Goal: Check status: Check status

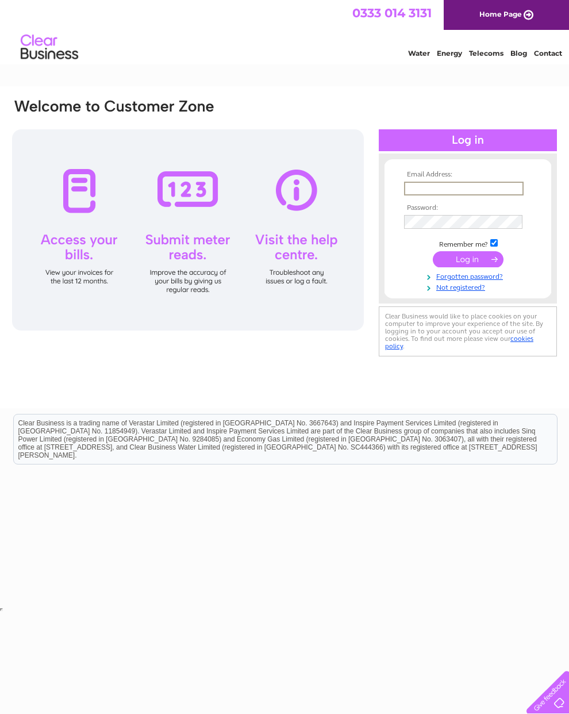
click at [473, 181] on td at bounding box center [467, 189] width 133 height 20
click at [470, 208] on th "Password:" at bounding box center [467, 207] width 133 height 8
click at [457, 194] on input "text" at bounding box center [463, 188] width 118 height 13
type input "[EMAIL_ADDRESS][DOMAIN_NAME]"
click at [468, 267] on input "submit" at bounding box center [468, 259] width 71 height 16
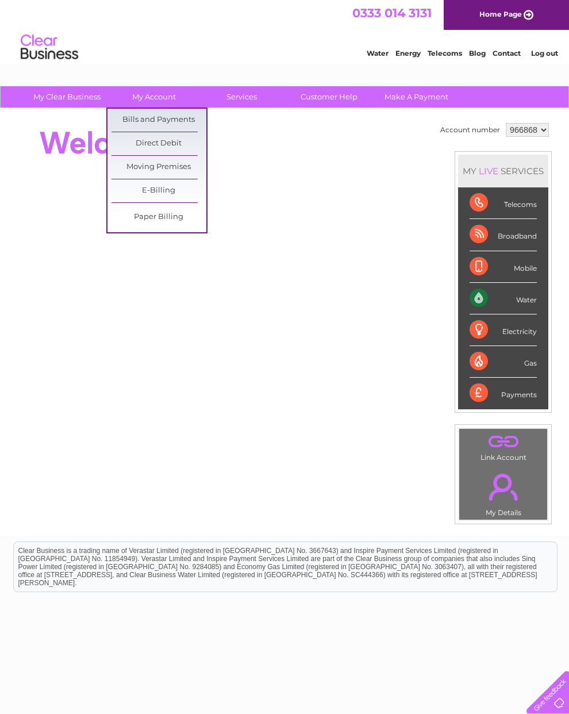
click at [191, 129] on link "Bills and Payments" at bounding box center [158, 120] width 95 height 23
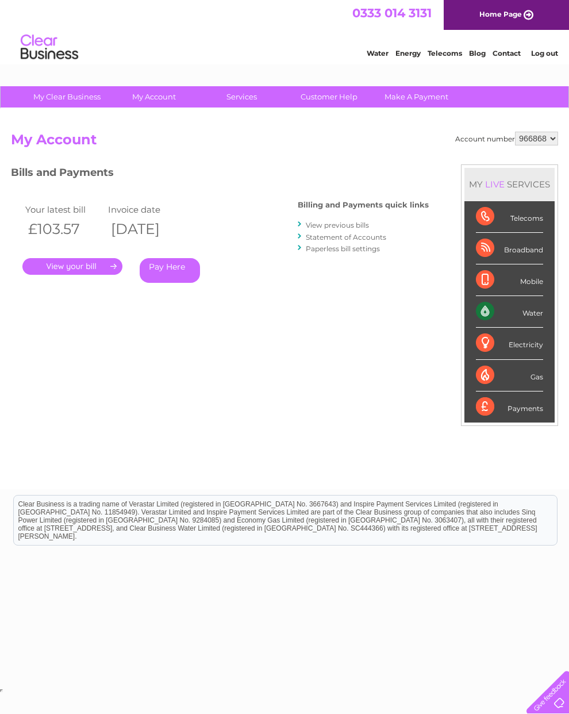
click at [97, 264] on link "." at bounding box center [72, 266] width 100 height 17
